Goal: Transaction & Acquisition: Purchase product/service

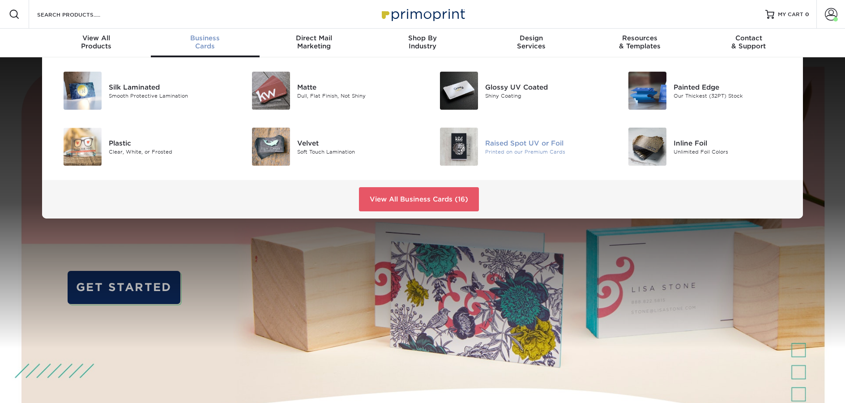
click at [522, 143] on div "Raised Spot UV or Foil" at bounding box center [544, 143] width 119 height 10
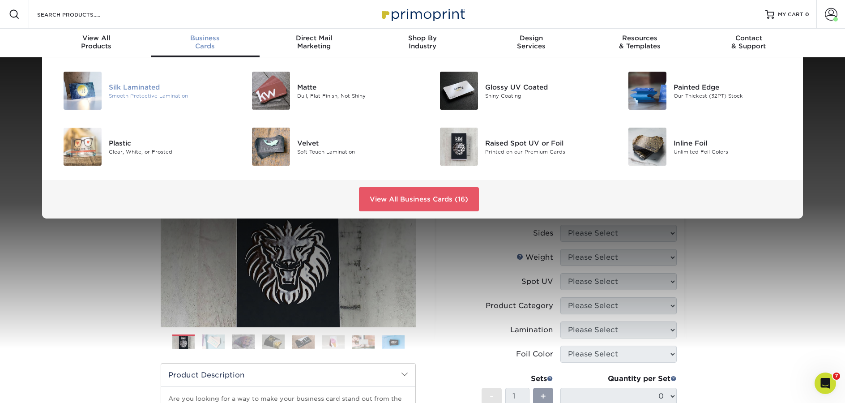
click at [148, 85] on div "Silk Laminated" at bounding box center [168, 87] width 119 height 10
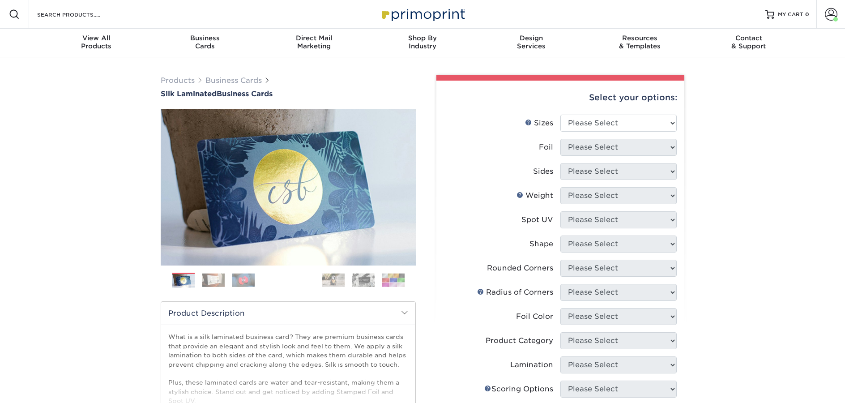
click at [93, 127] on div "Products Business Cards Silk Laminated Business Cards Previous Next" at bounding box center [422, 340] width 845 height 566
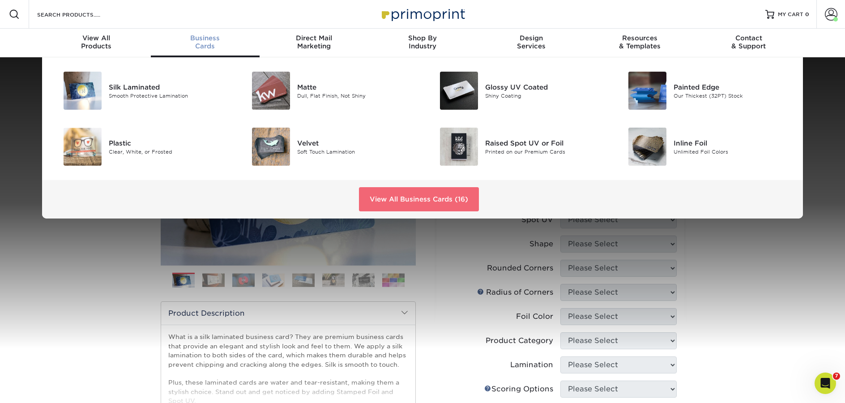
click at [429, 203] on link "View All Business Cards (16)" at bounding box center [419, 199] width 120 height 24
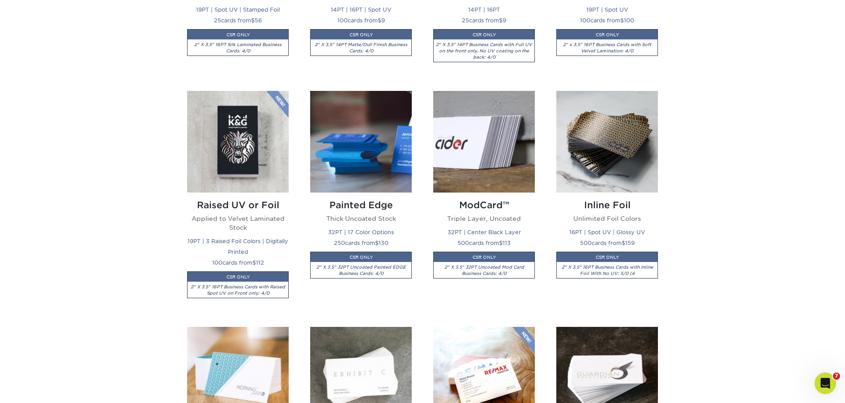
scroll to position [850, 0]
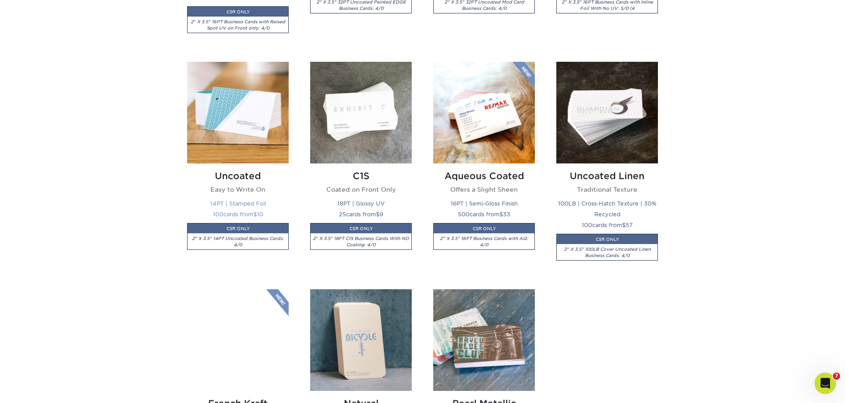
click at [223, 120] on img at bounding box center [238, 113] width 102 height 102
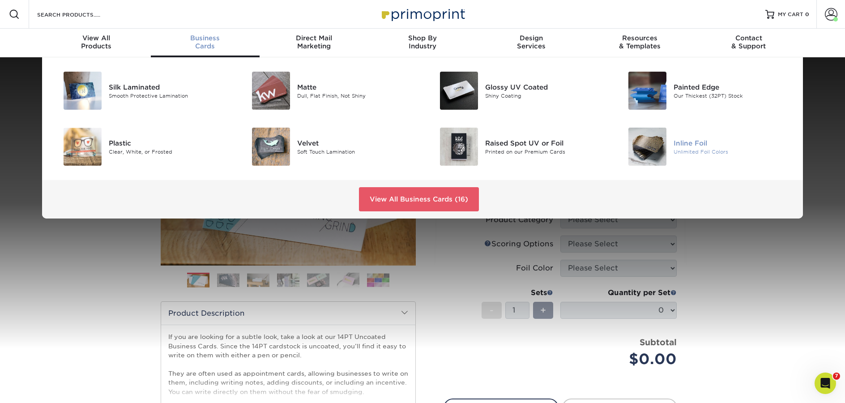
click at [626, 146] on div at bounding box center [642, 147] width 63 height 38
